Goal: Task Accomplishment & Management: Manage account settings

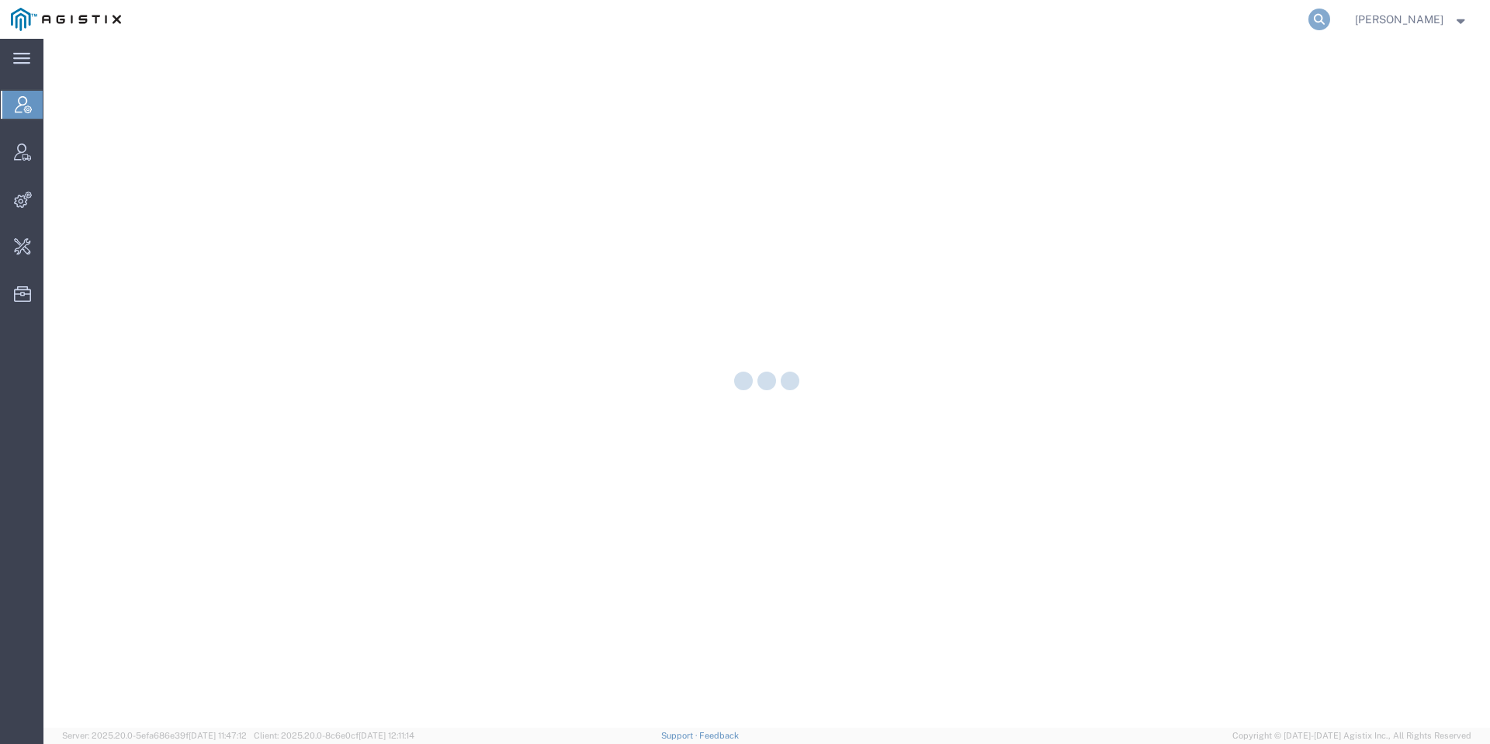
click at [1330, 18] on icon at bounding box center [1320, 20] width 22 height 22
type input "spoils"
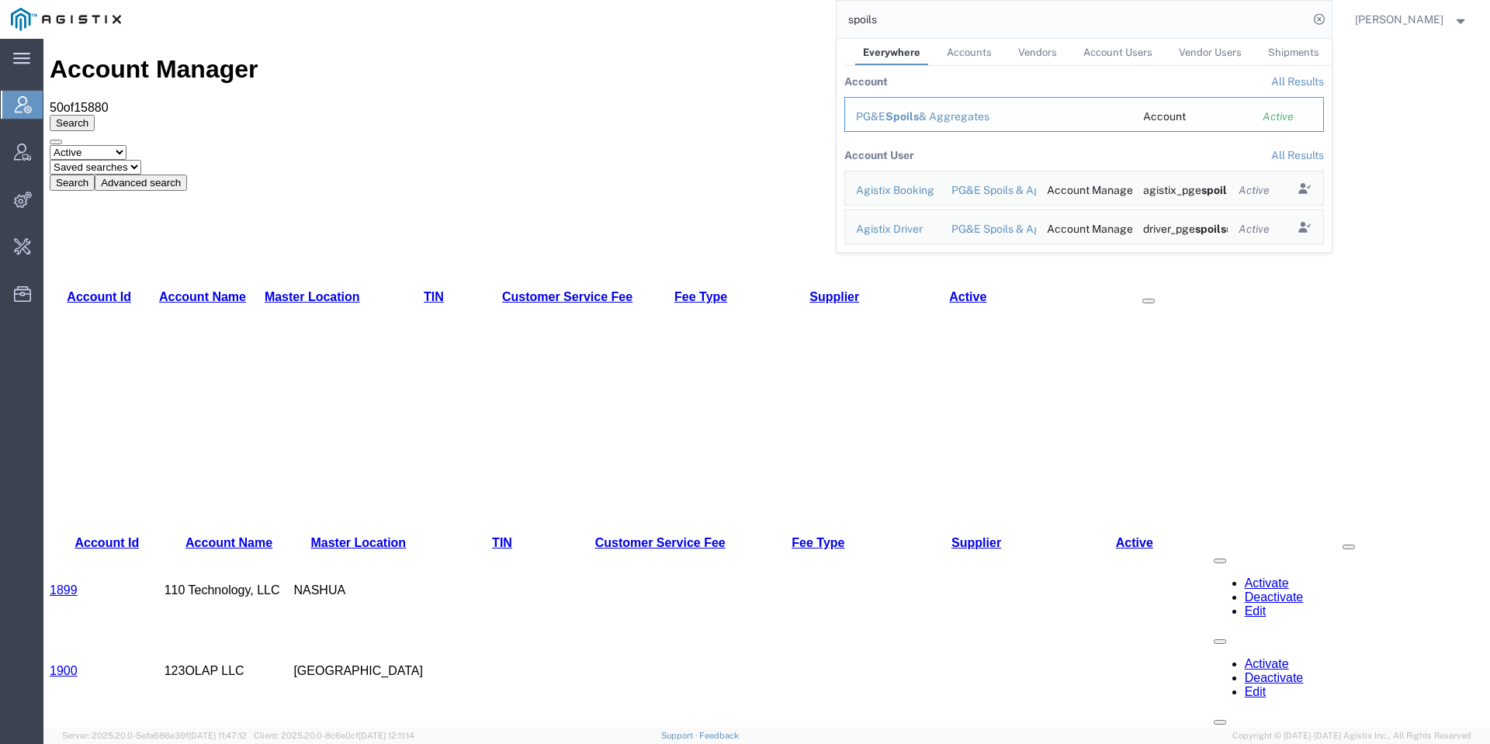
click at [966, 118] on div "PG&E Spoils & Aggregates" at bounding box center [988, 117] width 265 height 16
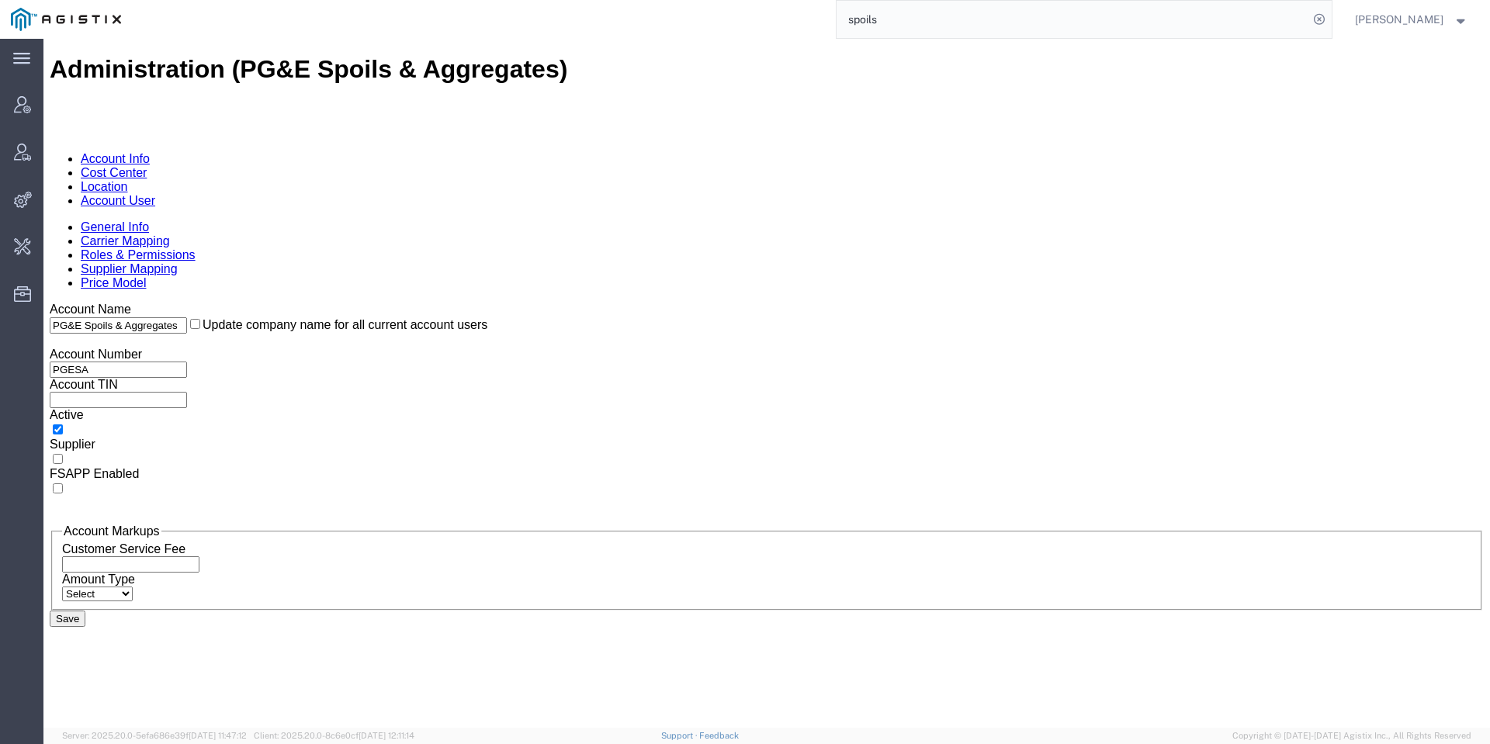
click at [155, 194] on link "Account User" at bounding box center [118, 200] width 75 height 13
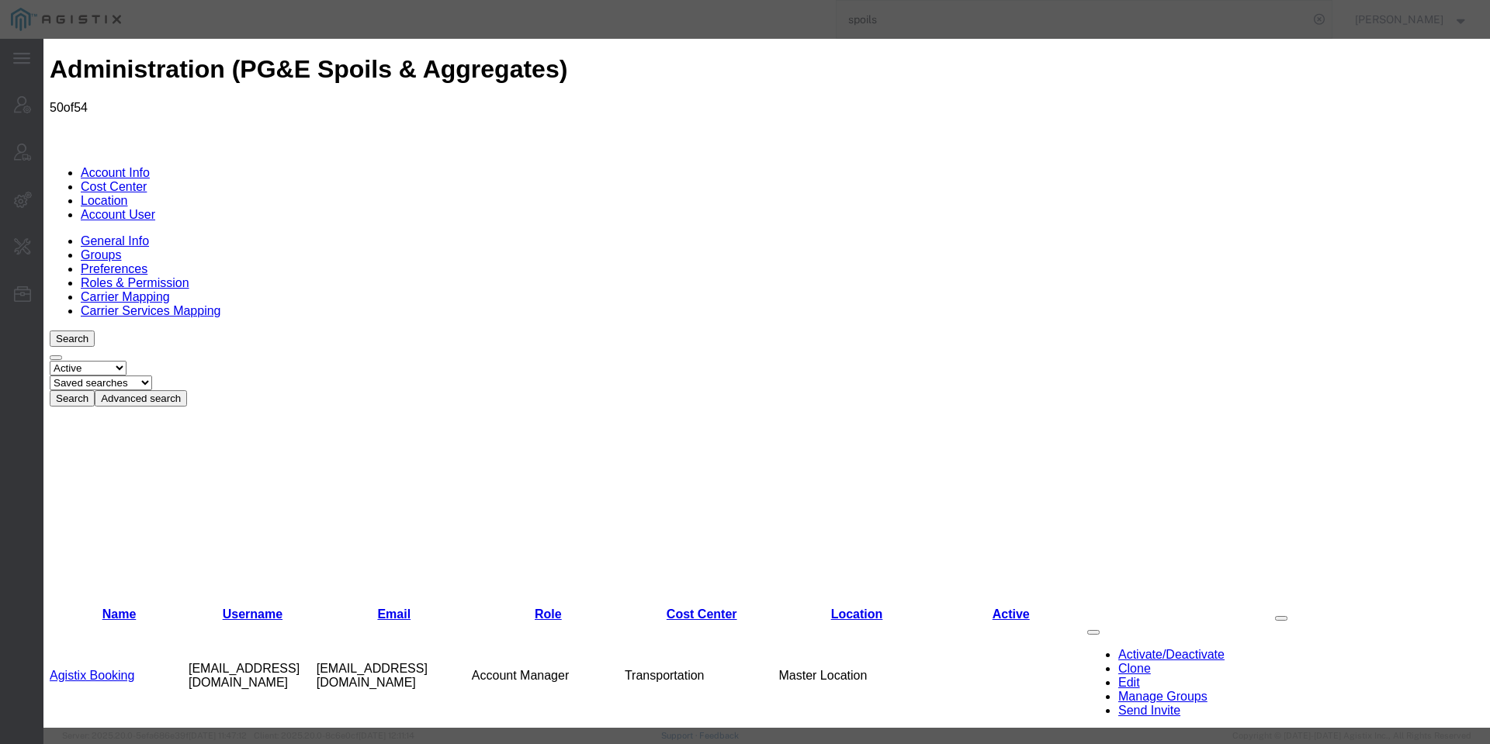
select select "COSTCENTER"
select select "53865"
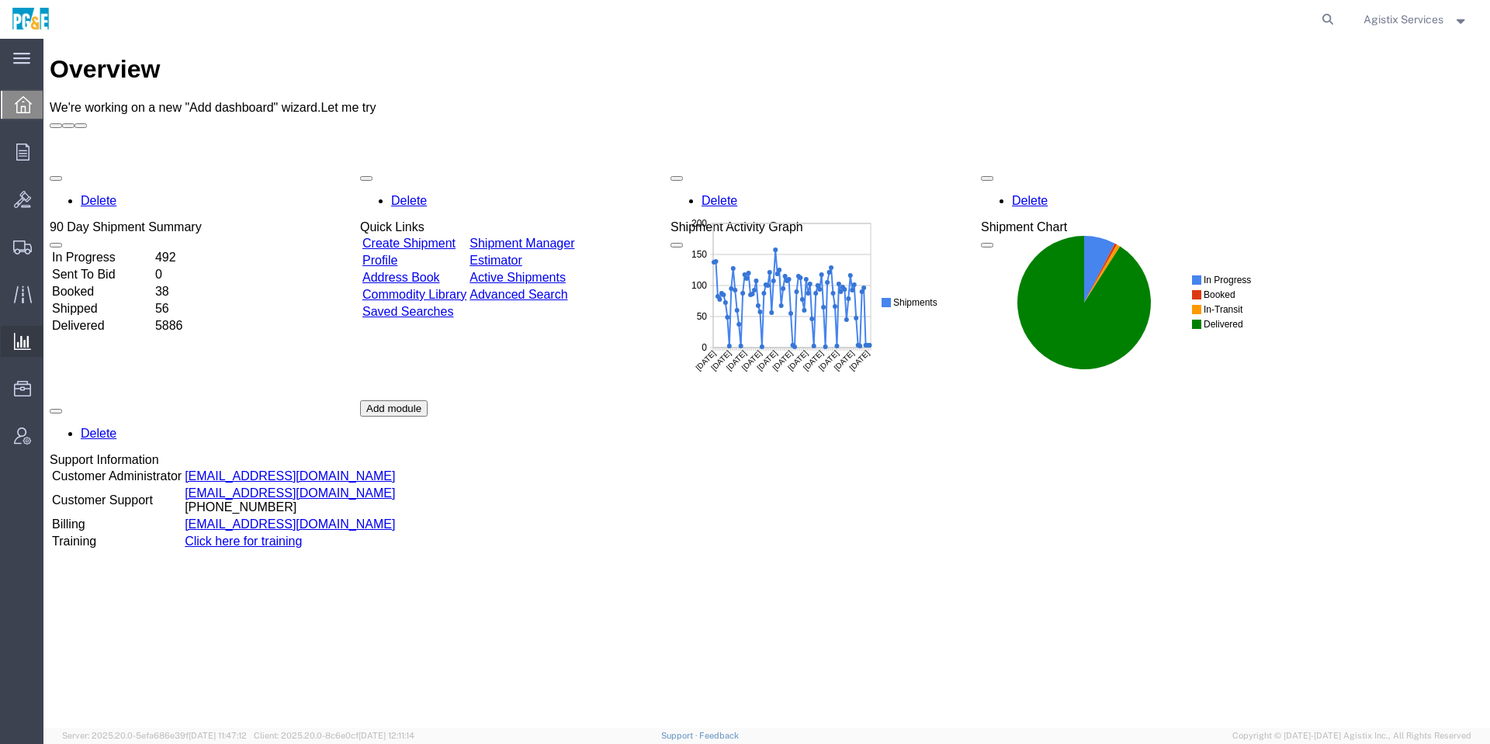
click at [29, 338] on icon at bounding box center [22, 341] width 17 height 17
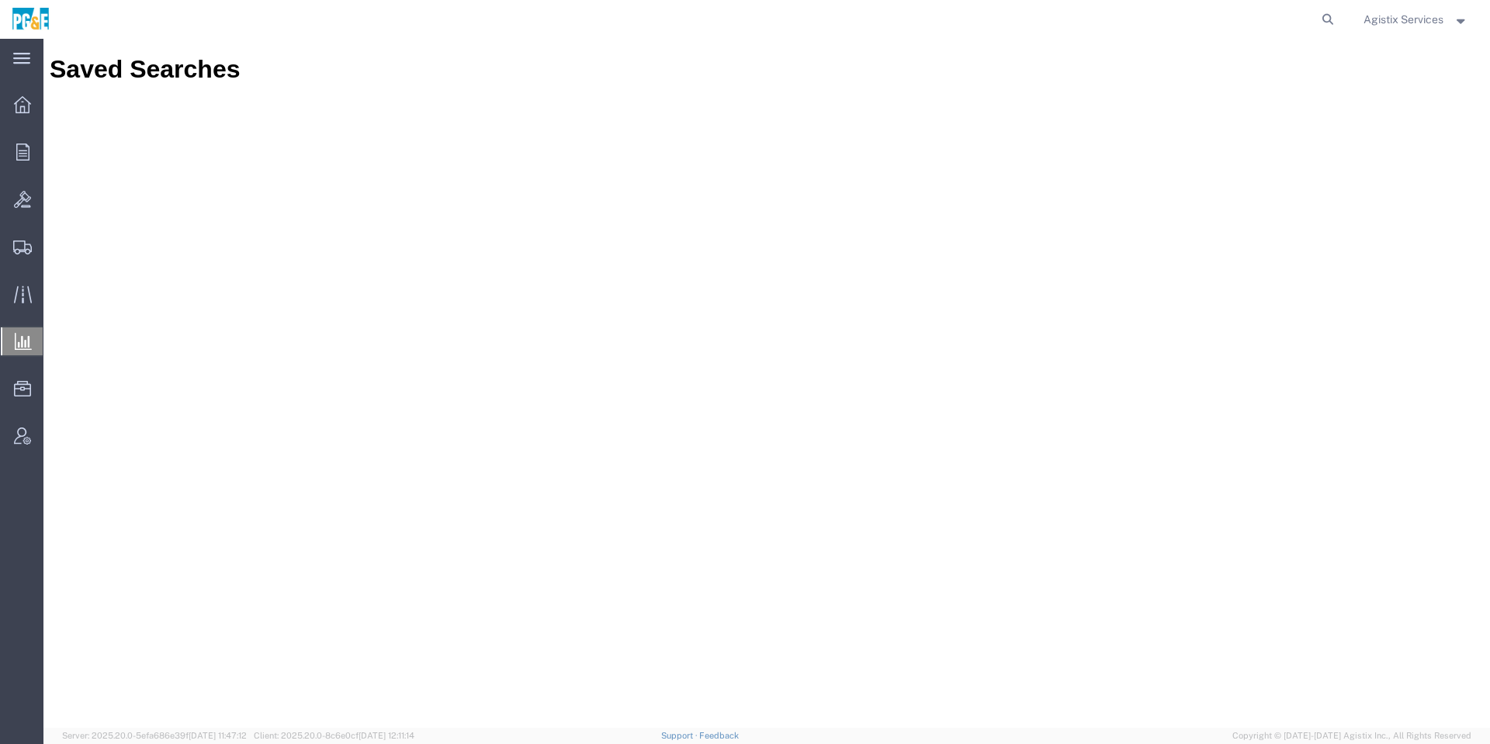
click at [0, 338] on ul "Overview Orders Order Manager Create New Order Bids Shipments Shipment Manager …" at bounding box center [21, 278] width 43 height 379
click at [12, 349] on div at bounding box center [22, 342] width 43 height 28
click at [1409, 12] on span "Agistix Services" at bounding box center [1404, 19] width 80 height 17
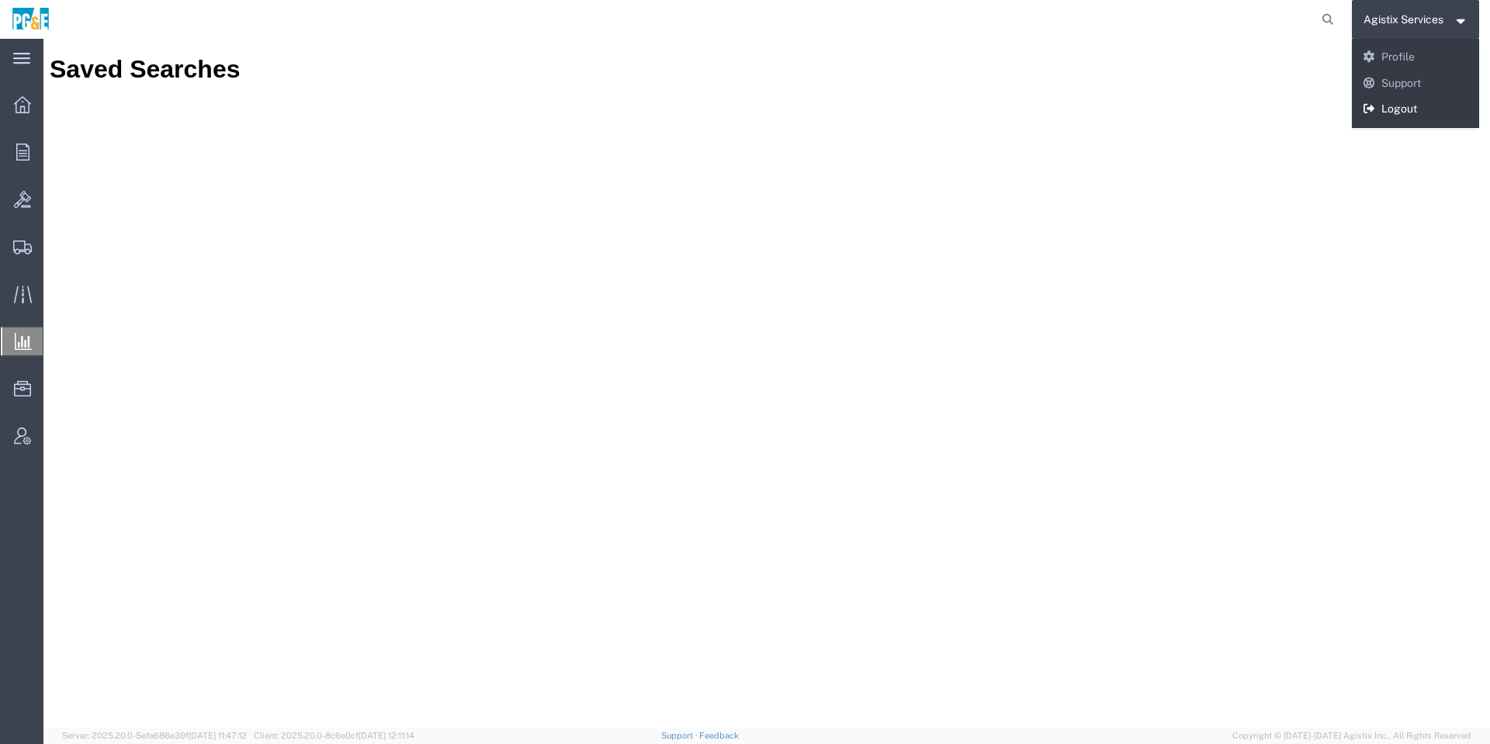
click at [1384, 122] on link "Logout" at bounding box center [1416, 109] width 128 height 26
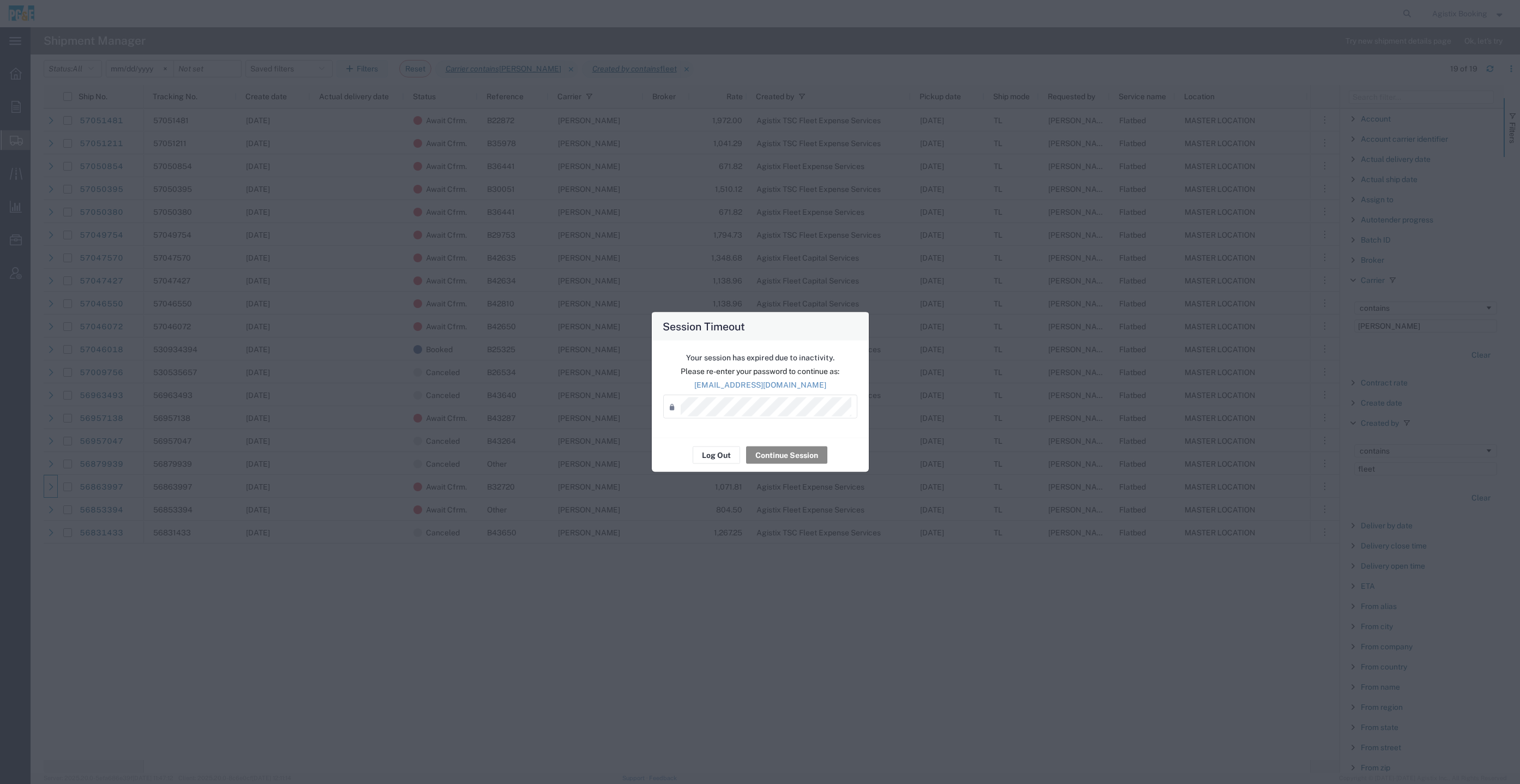
scroll to position [823, 0]
